Goal: Task Accomplishment & Management: Use online tool/utility

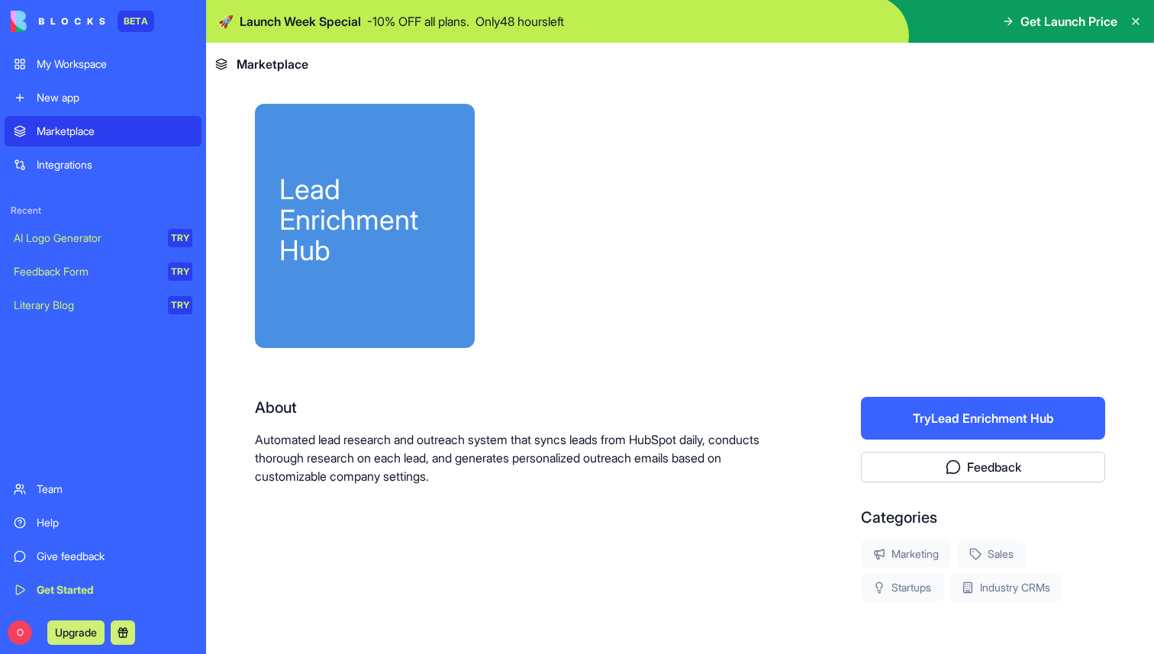
click at [941, 415] on button "Try Lead Enrichment Hub" at bounding box center [983, 418] width 244 height 43
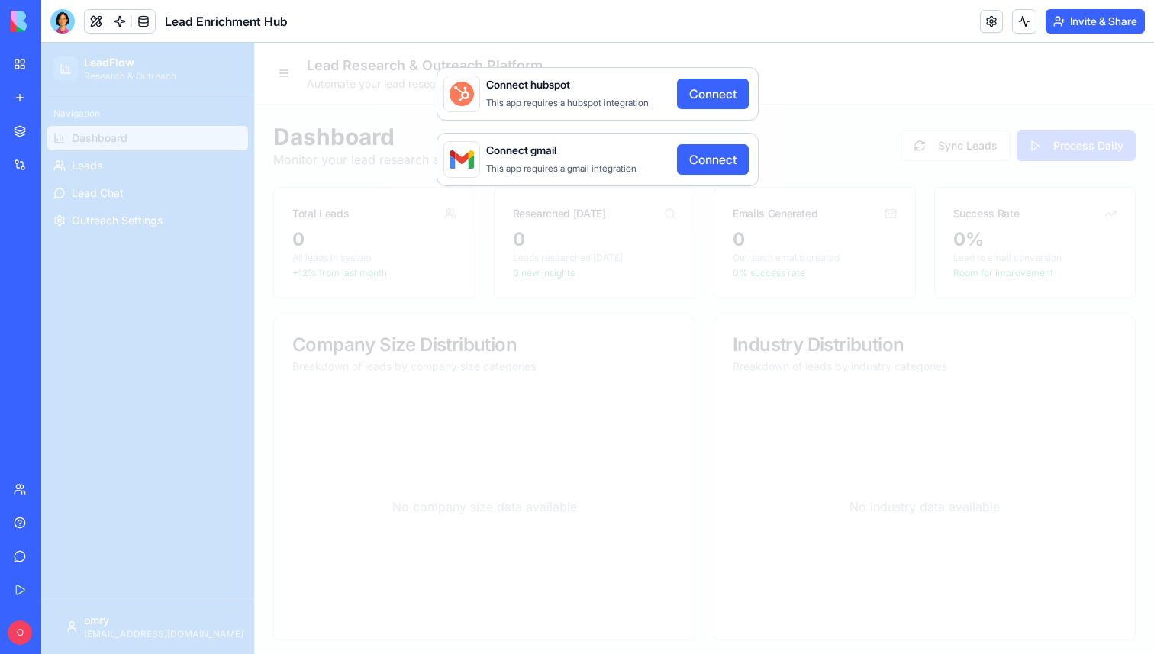
click at [727, 89] on button "Connect" at bounding box center [713, 94] width 72 height 31
click at [731, 94] on button "Connect" at bounding box center [713, 94] width 72 height 31
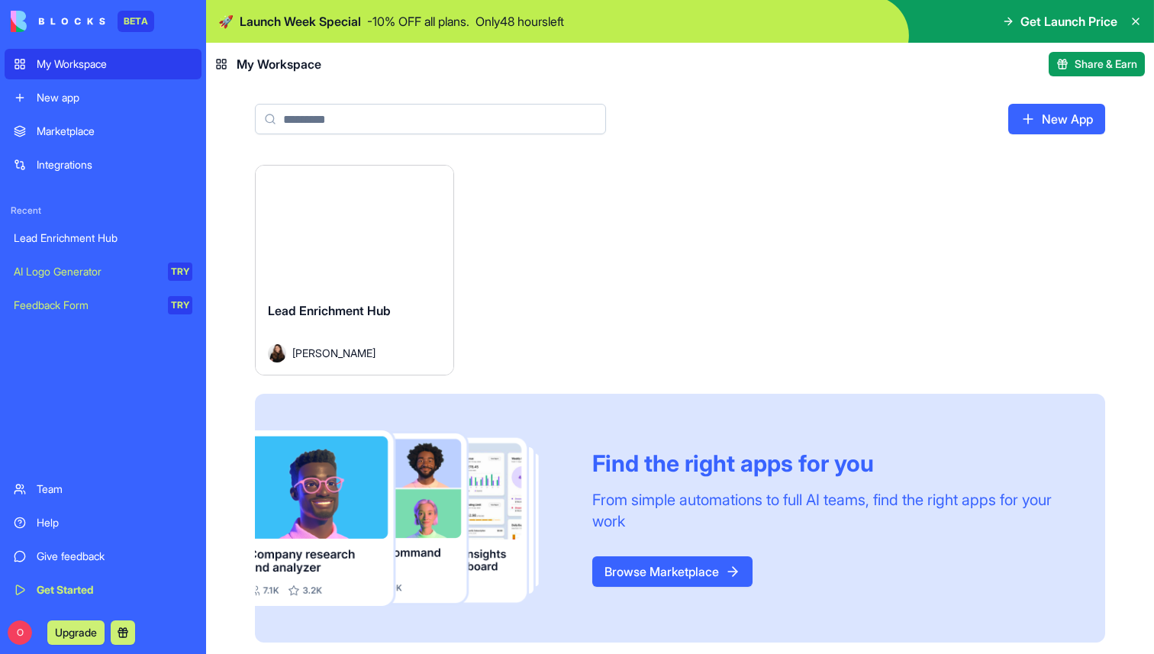
click at [1064, 22] on span "Get Launch Price" at bounding box center [1068, 21] width 97 height 18
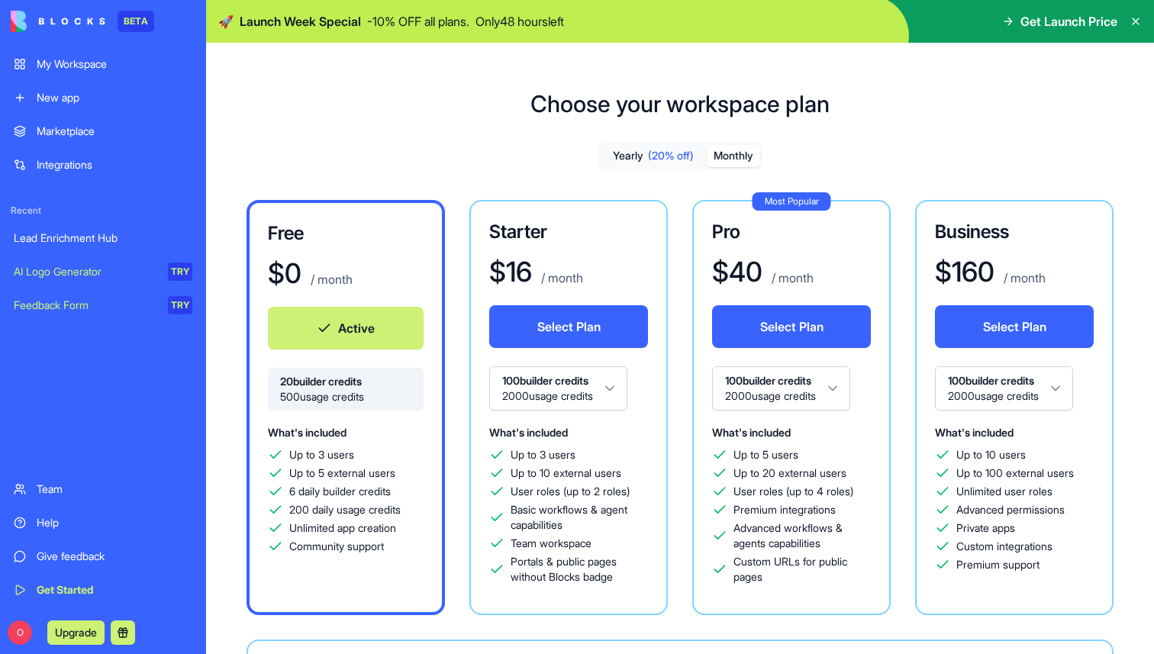
click at [738, 151] on button "Monthly" at bounding box center [733, 156] width 53 height 22
click at [664, 158] on span "(20% off)" at bounding box center [671, 155] width 46 height 15
click at [91, 66] on div "My Workspace" at bounding box center [115, 63] width 156 height 15
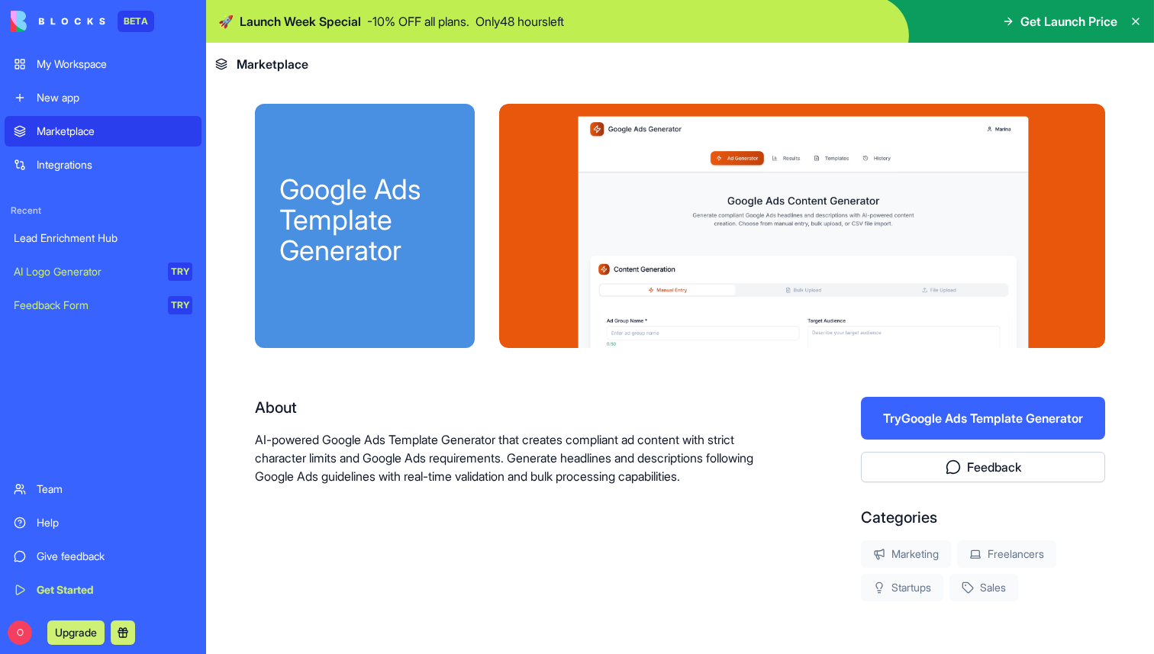
click at [978, 411] on button "Try Google Ads Template Generator" at bounding box center [983, 418] width 244 height 43
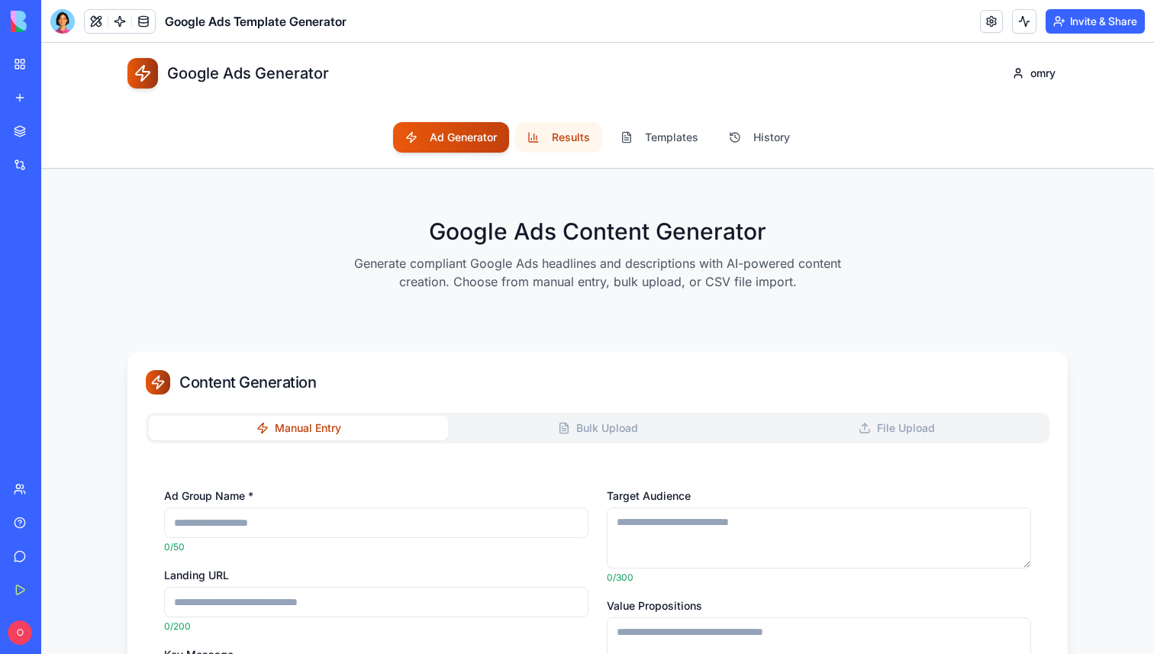
click at [557, 129] on button "Results" at bounding box center [558, 137] width 87 height 31
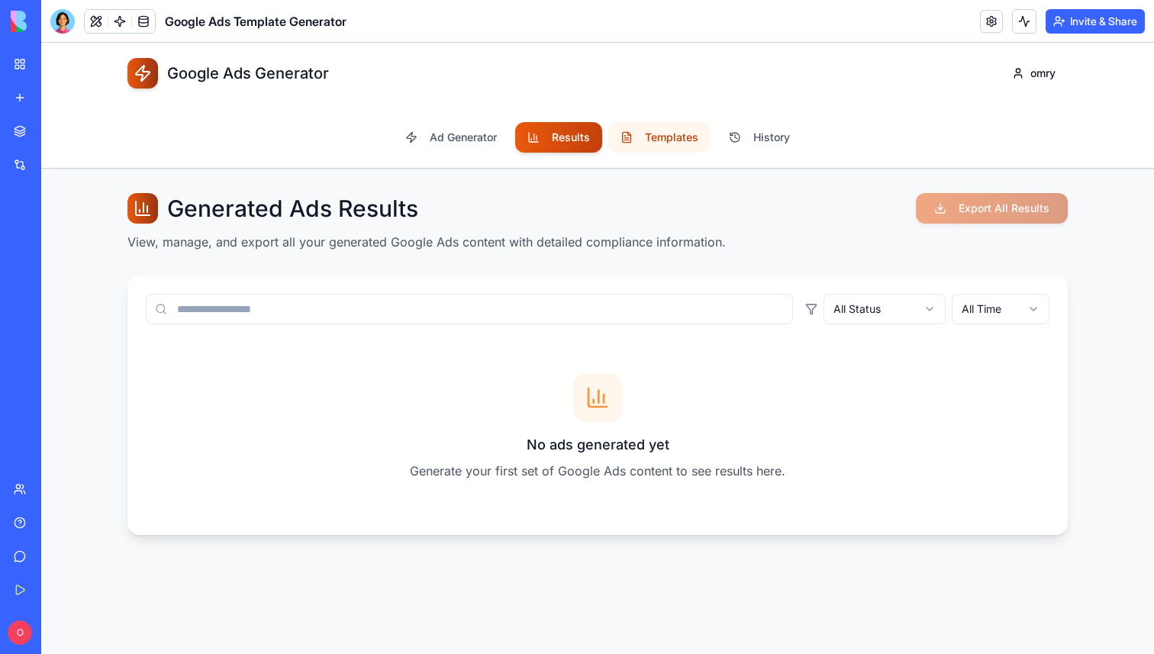
click at [679, 143] on button "Templates" at bounding box center [659, 137] width 102 height 31
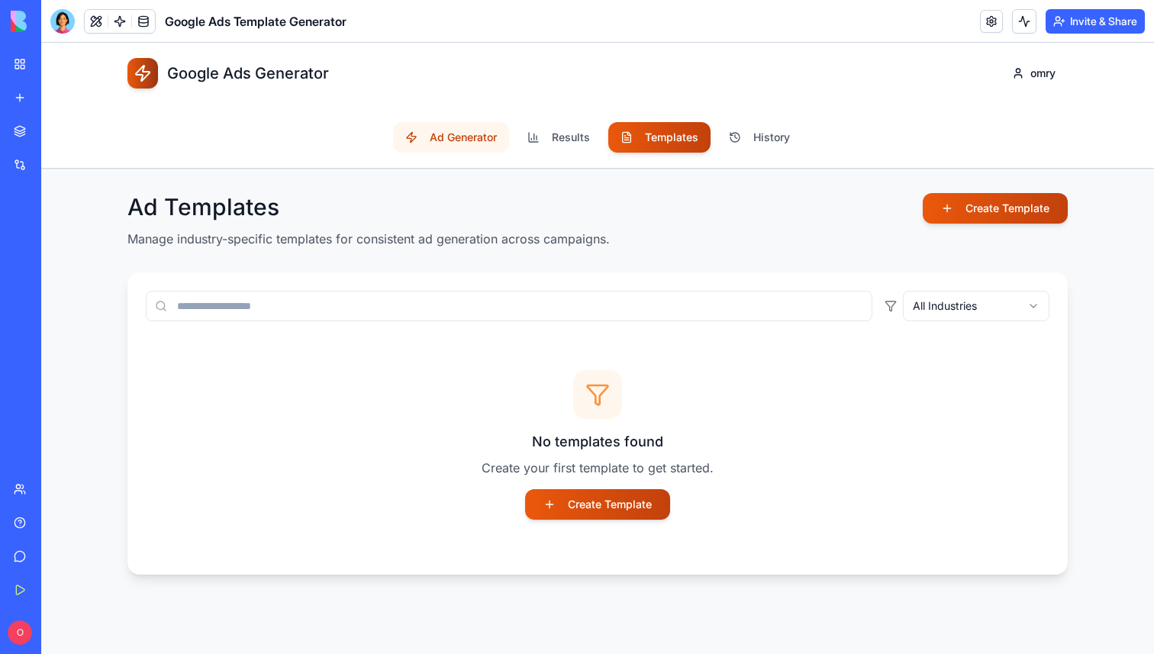
click at [459, 135] on button "Ad Generator" at bounding box center [451, 137] width 116 height 31
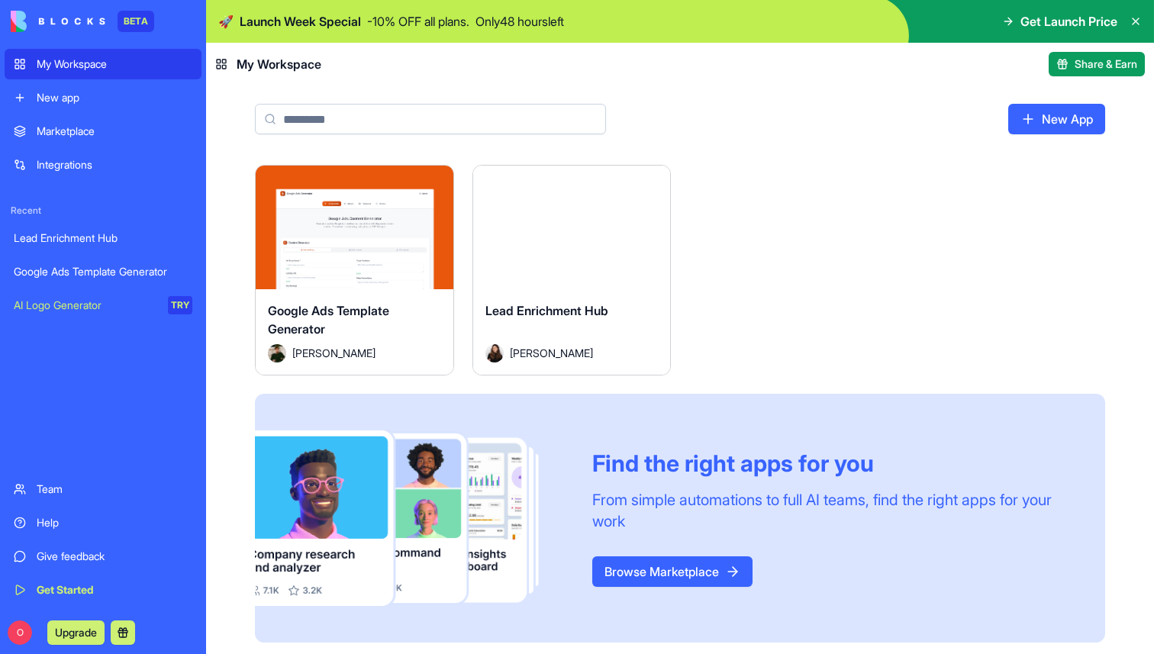
click at [564, 245] on div "Launch" at bounding box center [572, 228] width 198 height 124
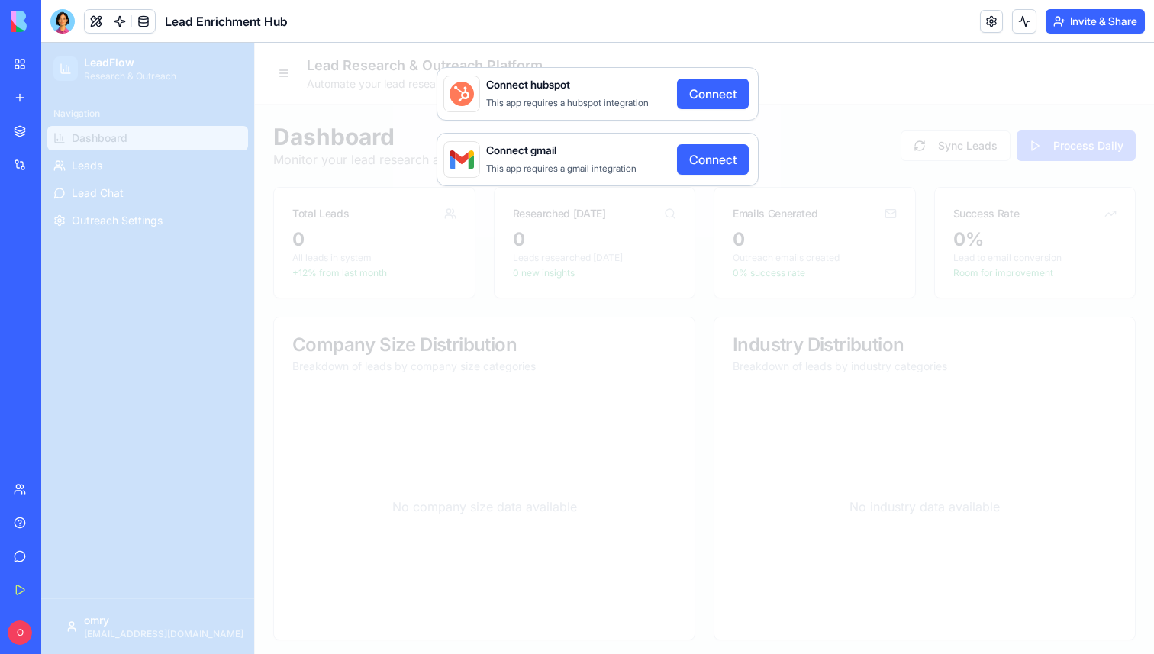
click at [699, 90] on button "Connect" at bounding box center [713, 94] width 72 height 31
